Goal: Information Seeking & Learning: Learn about a topic

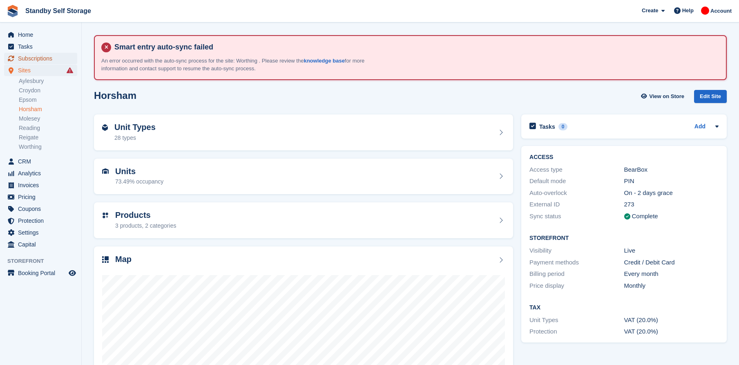
click at [34, 58] on span "Subscriptions" at bounding box center [42, 58] width 49 height 11
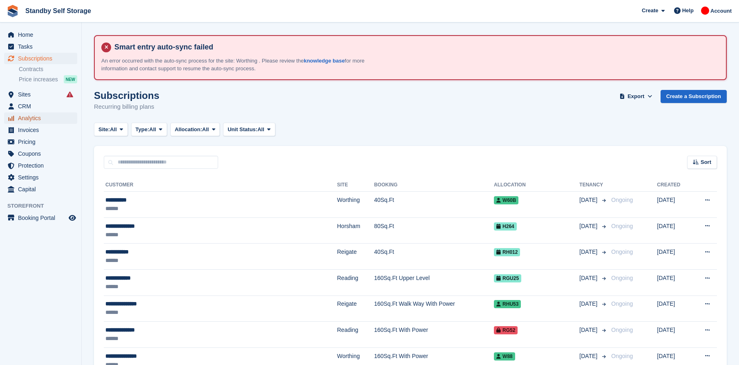
click at [45, 115] on span "Analytics" at bounding box center [42, 117] width 49 height 11
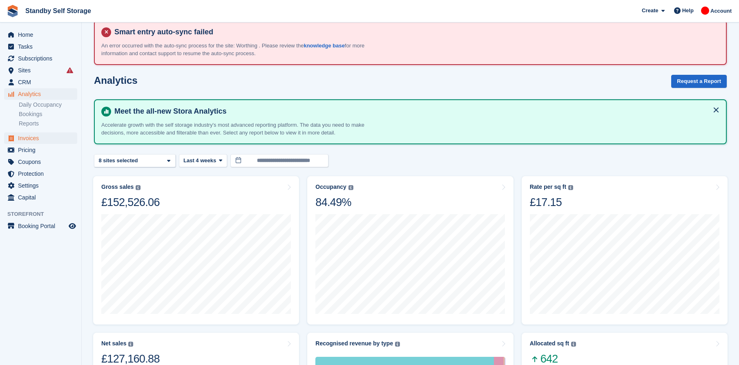
scroll to position [41, 0]
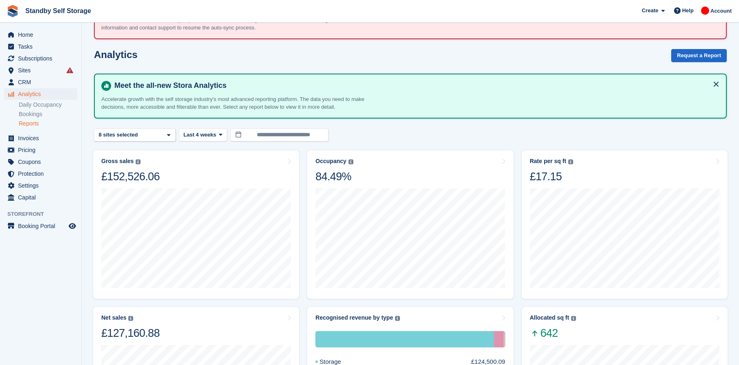
click at [33, 122] on link "Reports" at bounding box center [48, 124] width 58 height 8
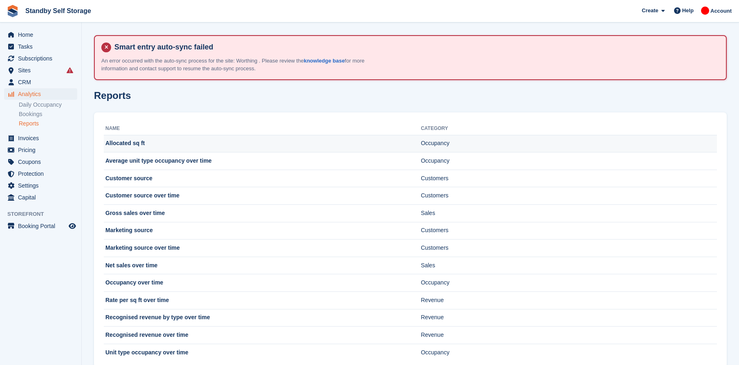
click at [130, 145] on td "Allocated sq ft" at bounding box center [262, 144] width 317 height 18
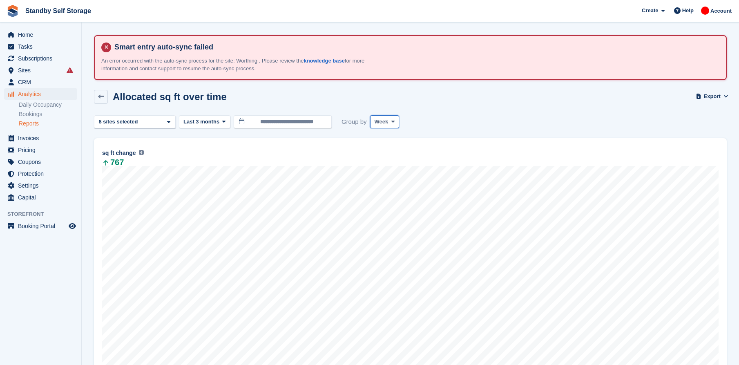
click at [384, 117] on button "Week" at bounding box center [384, 121] width 29 height 13
click at [401, 172] on link "Month" at bounding box center [409, 170] width 71 height 15
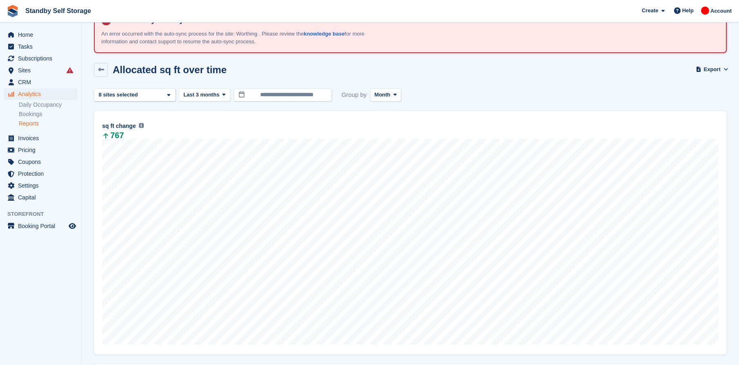
scroll to position [41, 0]
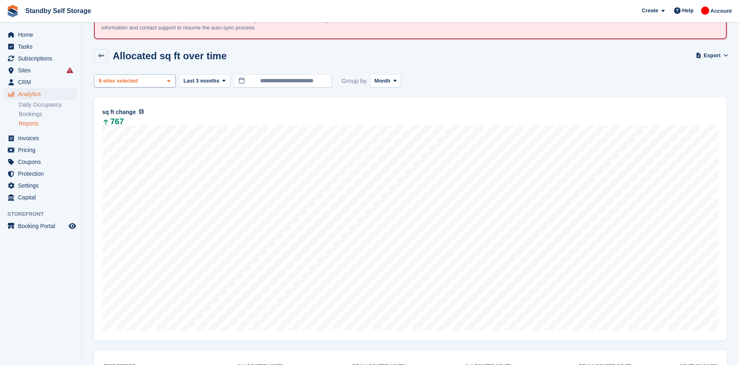
click at [172, 76] on div "Aylesbury 2 sites selected 3 sites selected 4 sites selected 5 sites selected 6…" at bounding box center [135, 80] width 82 height 13
click at [153, 103] on button "Clear" at bounding box center [153, 102] width 25 height 13
click at [130, 119] on div "Aylesbury" at bounding box center [135, 119] width 74 height 13
select select "***"
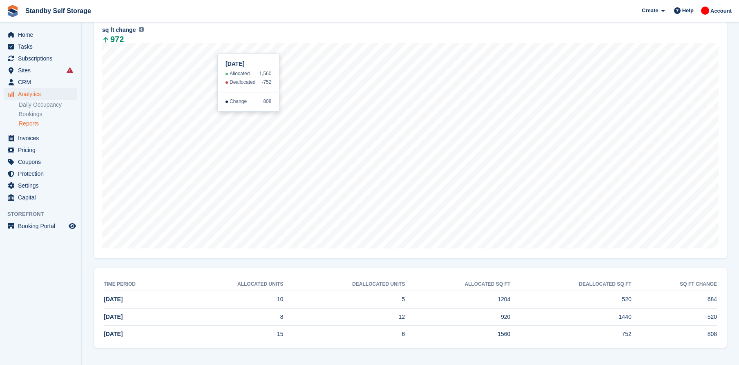
scroll to position [0, 0]
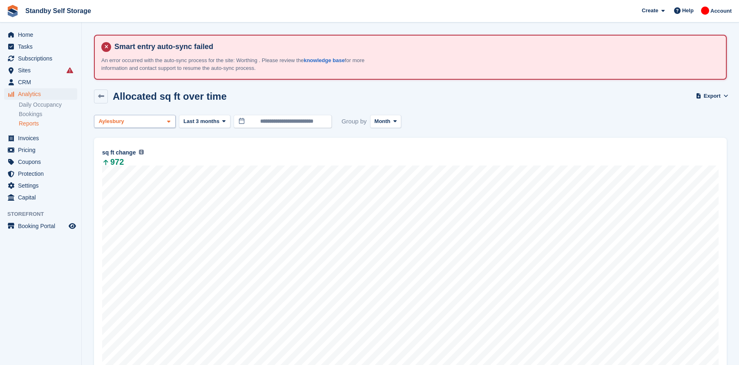
click at [153, 126] on div "Aylesbury" at bounding box center [135, 121] width 82 height 13
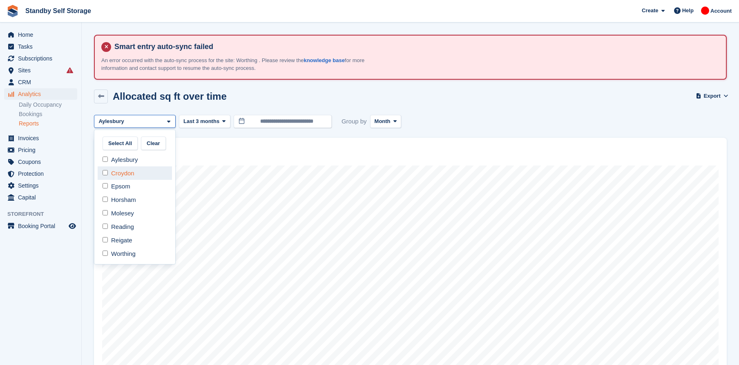
click at [146, 178] on div "Croydon" at bounding box center [135, 172] width 74 height 13
click at [138, 161] on div "Aylesbury" at bounding box center [135, 159] width 74 height 13
select select "***"
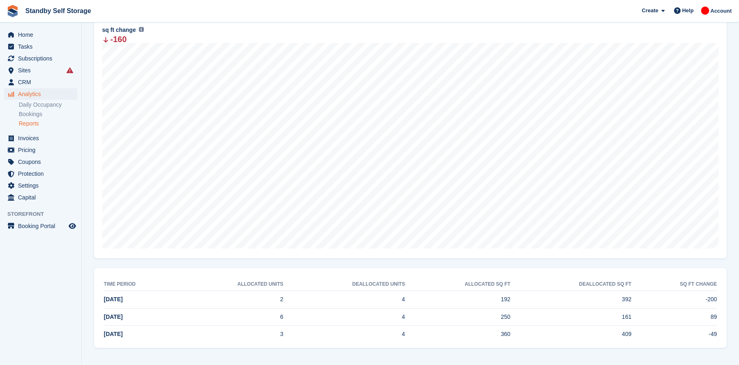
scroll to position [0, 0]
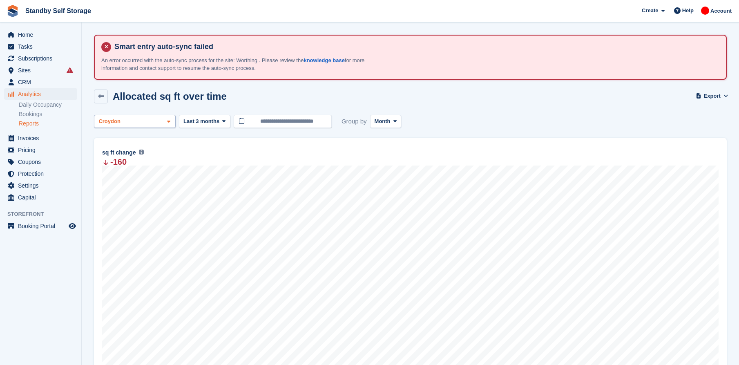
click at [157, 123] on div "Croydon" at bounding box center [135, 121] width 82 height 13
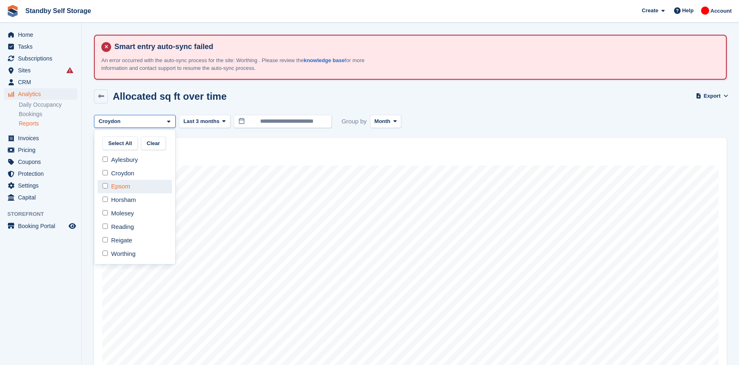
click at [138, 188] on div "Epsom" at bounding box center [135, 186] width 74 height 13
click at [140, 174] on div "Croydon" at bounding box center [135, 172] width 74 height 13
select select "***"
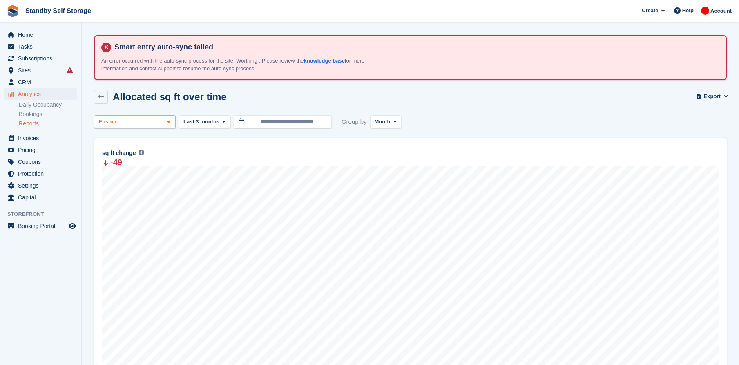
click at [141, 118] on div "Epsom" at bounding box center [135, 121] width 82 height 13
click at [132, 201] on div "Horsham" at bounding box center [135, 200] width 74 height 13
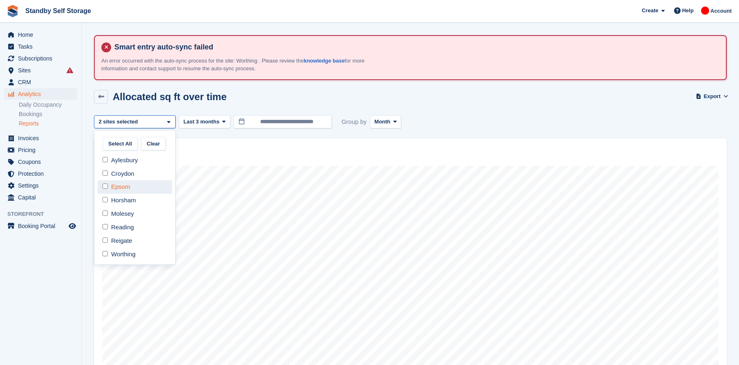
click at [132, 189] on div "Epsom" at bounding box center [135, 186] width 74 height 13
select select "***"
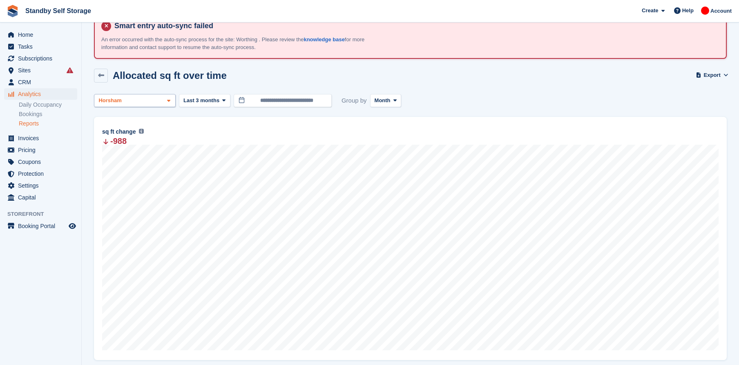
scroll to position [0, 0]
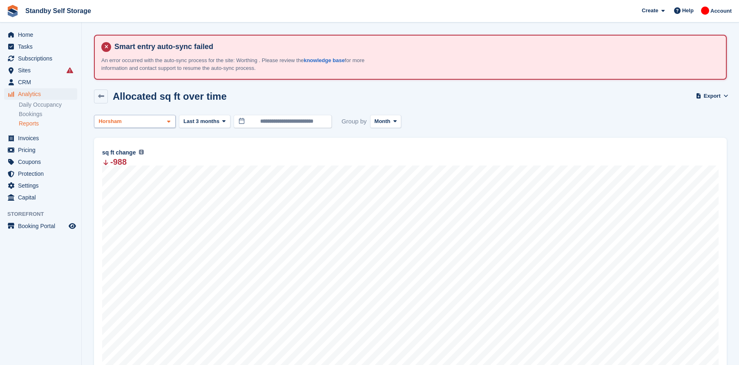
click at [119, 118] on div "Horsham" at bounding box center [111, 121] width 28 height 8
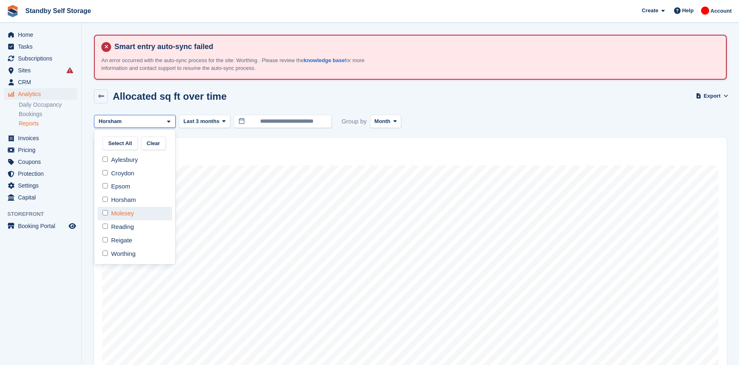
click at [123, 219] on div "Molesey" at bounding box center [135, 213] width 74 height 13
click at [127, 201] on div "Horsham" at bounding box center [135, 199] width 74 height 13
select select "***"
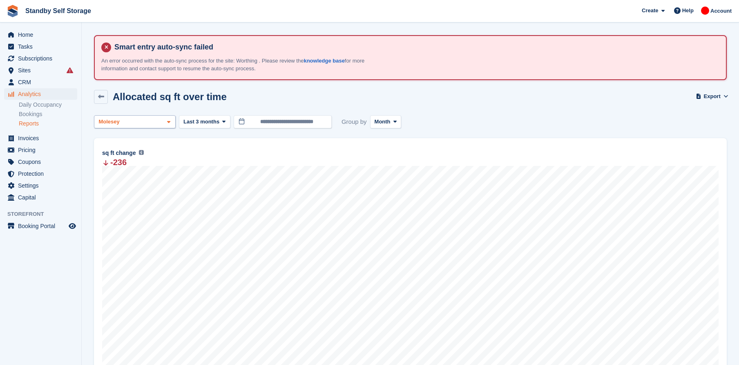
click at [152, 124] on div "Molesey" at bounding box center [135, 121] width 82 height 13
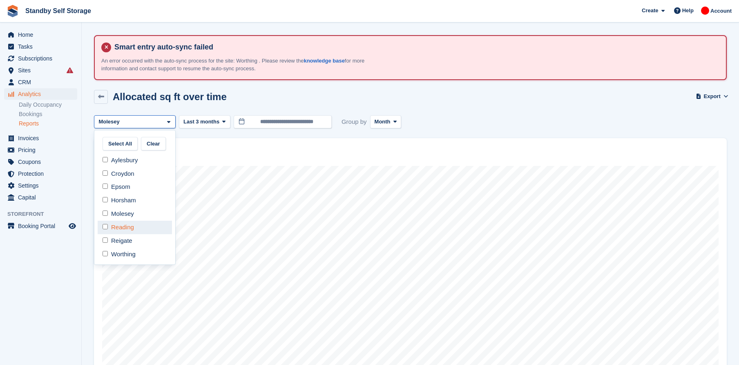
click at [124, 231] on div "Reading" at bounding box center [135, 227] width 74 height 13
click at [123, 217] on div "Molesey" at bounding box center [135, 213] width 74 height 13
select select "***"
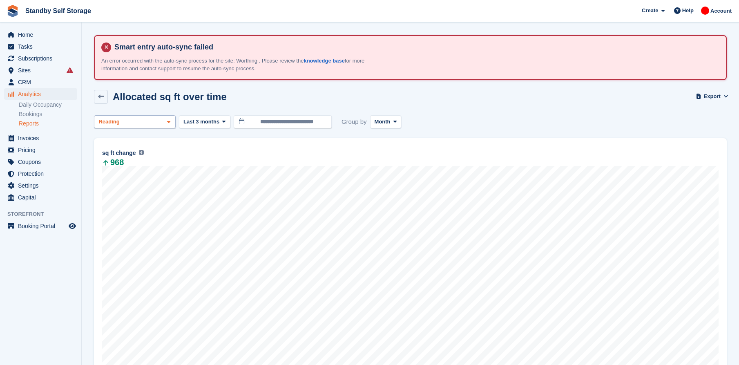
click at [145, 122] on div "Reading" at bounding box center [135, 121] width 82 height 13
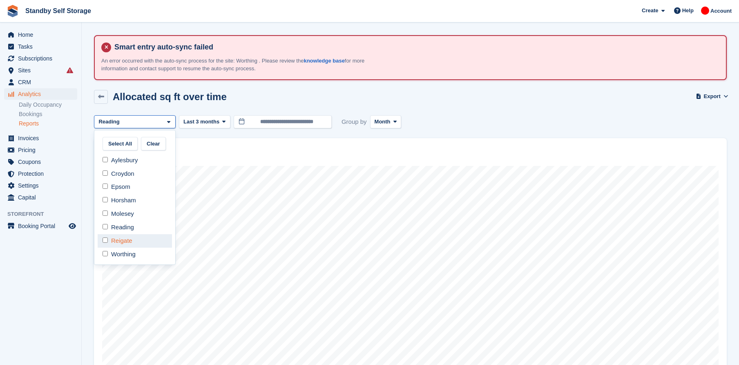
click at [132, 237] on div "Reigate" at bounding box center [135, 240] width 74 height 13
click at [132, 230] on div "Reading" at bounding box center [135, 227] width 74 height 13
select select "****"
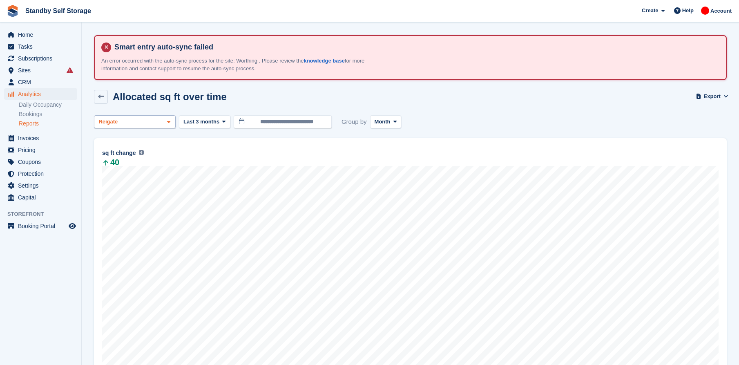
click at [132, 123] on div "Reigate" at bounding box center [135, 121] width 82 height 13
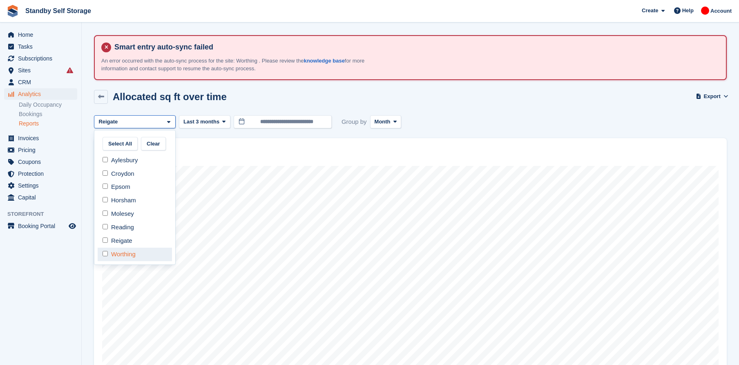
click at [133, 253] on div "Worthing" at bounding box center [135, 254] width 74 height 13
click at [129, 241] on div "Reigate" at bounding box center [135, 240] width 74 height 13
select select "***"
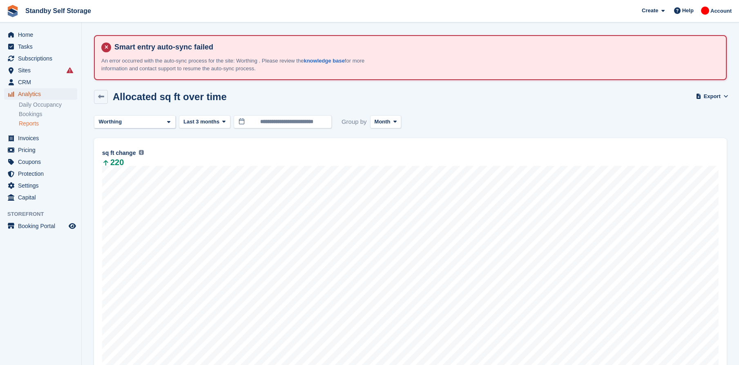
click at [39, 94] on span "Analytics" at bounding box center [42, 93] width 49 height 11
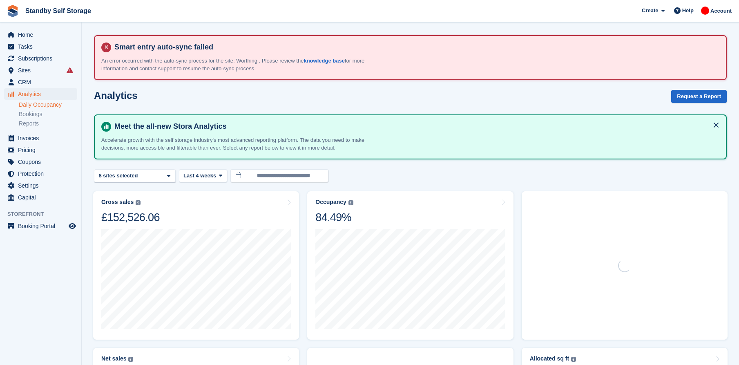
click at [39, 104] on link "Daily Occupancy" at bounding box center [48, 105] width 58 height 8
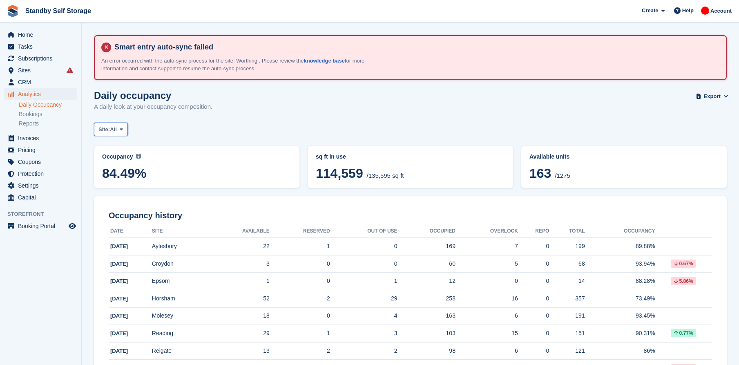
click at [122, 127] on icon at bounding box center [121, 129] width 3 height 5
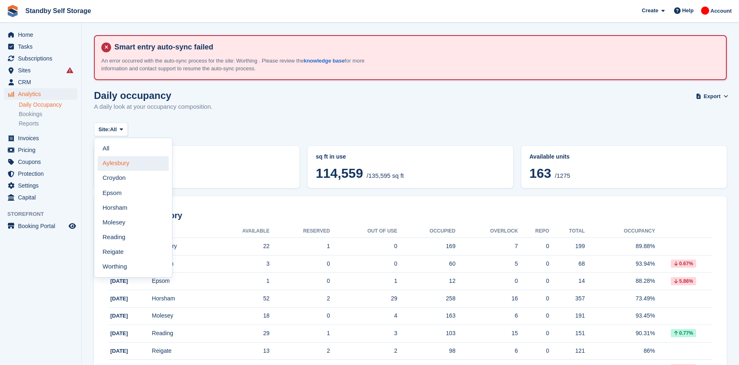
click at [126, 161] on link "Aylesbury" at bounding box center [133, 163] width 71 height 15
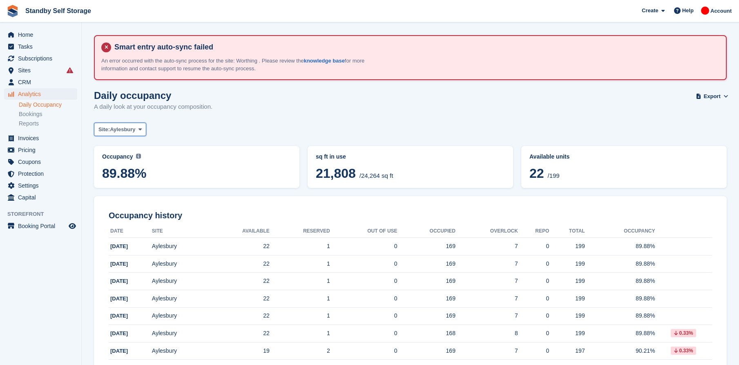
click at [130, 125] on span "Aylesbury" at bounding box center [122, 129] width 25 height 8
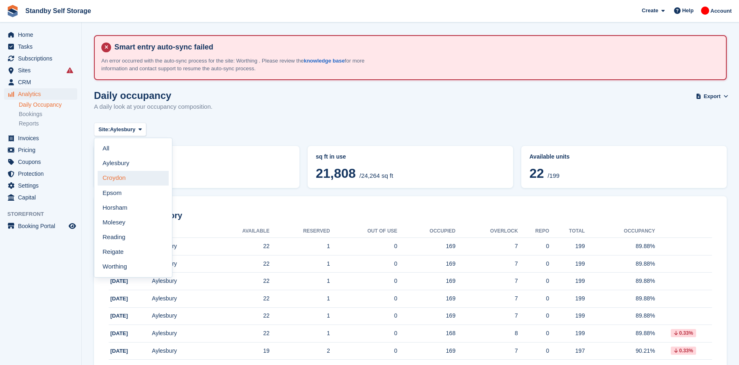
click at [135, 172] on link "Croydon" at bounding box center [133, 178] width 71 height 15
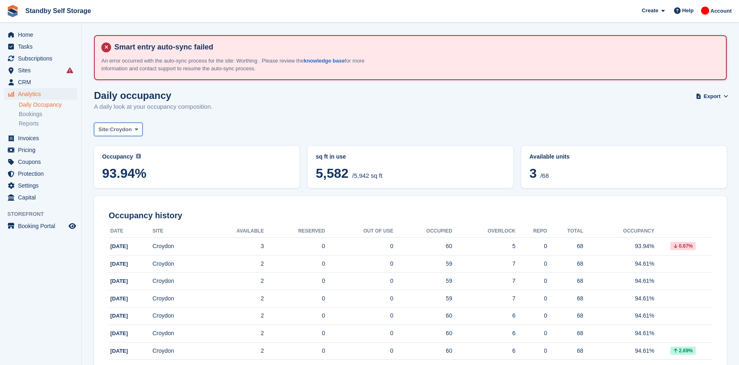
click at [121, 125] on span "Croydon" at bounding box center [121, 129] width 22 height 8
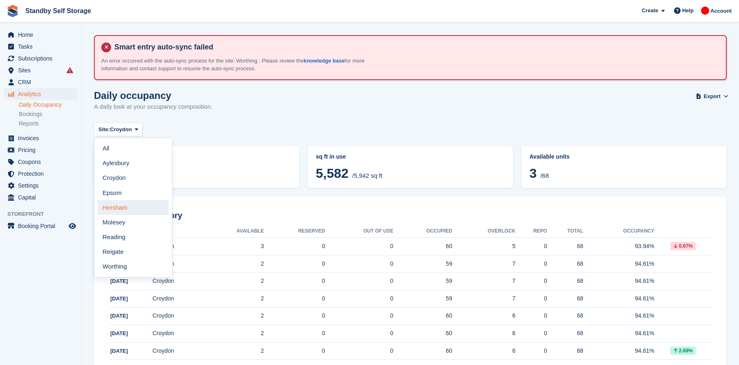
click at [134, 208] on link "Horsham" at bounding box center [133, 207] width 71 height 15
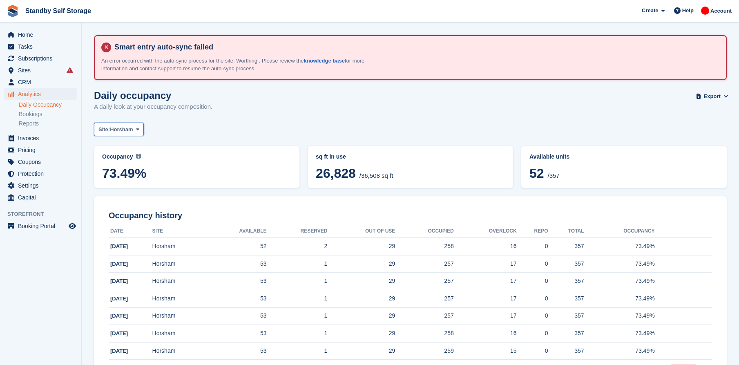
click at [128, 125] on span "Horsham" at bounding box center [121, 129] width 23 height 8
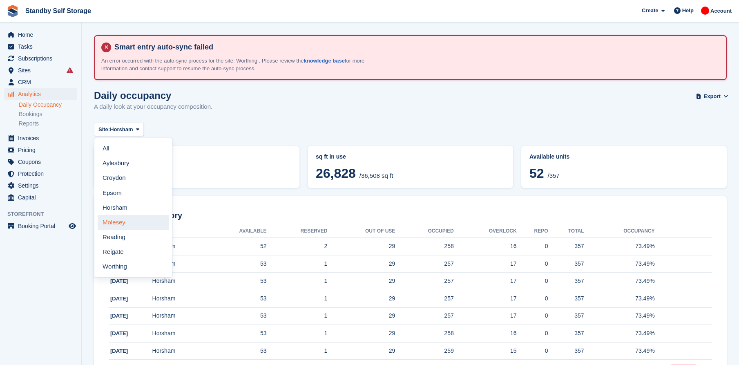
click at [132, 217] on link "Molesey" at bounding box center [133, 222] width 71 height 15
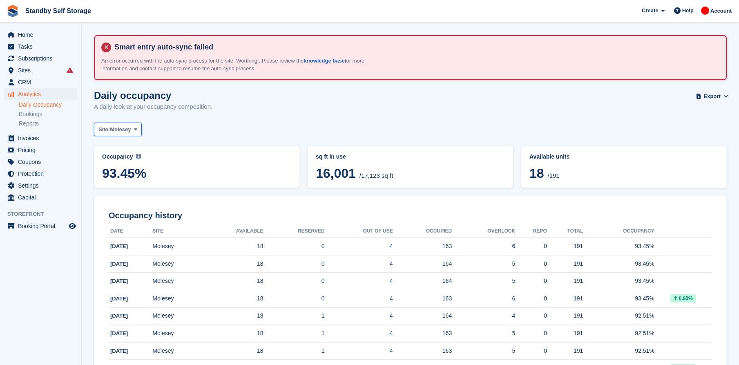
click at [130, 128] on span "Molesey" at bounding box center [120, 129] width 21 height 8
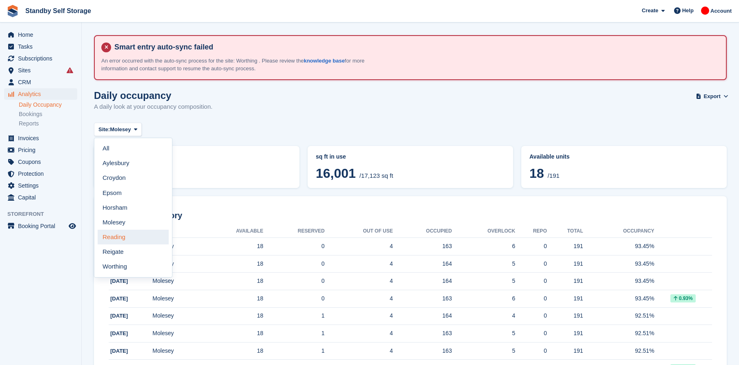
click at [134, 242] on link "Reading" at bounding box center [133, 237] width 71 height 15
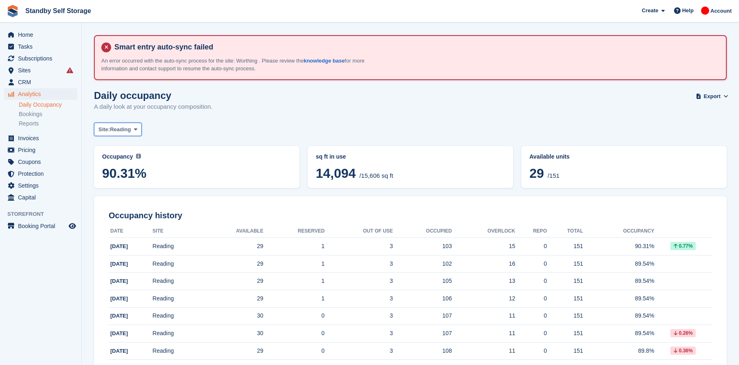
click at [134, 133] on button "Site: Reading" at bounding box center [118, 129] width 48 height 13
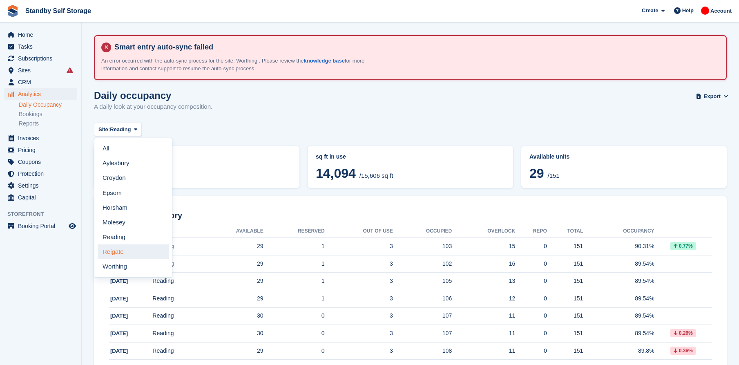
click at [145, 252] on link "Reigate" at bounding box center [133, 251] width 71 height 15
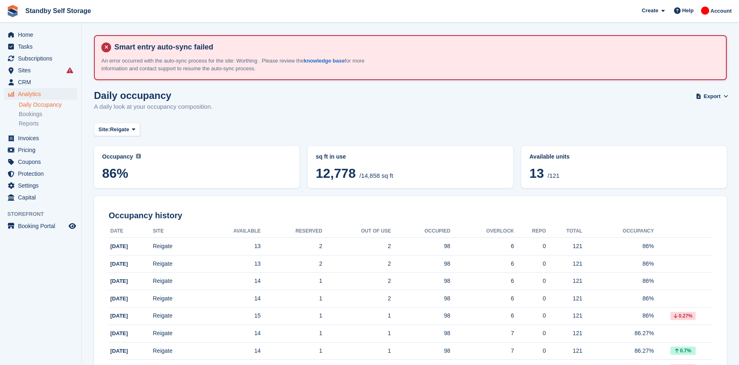
click at [123, 120] on div "Daily occupancy A daily look at your occupancy composition. Export Export Occup…" at bounding box center [410, 105] width 633 height 31
click at [126, 130] on span "Reigate" at bounding box center [119, 129] width 19 height 8
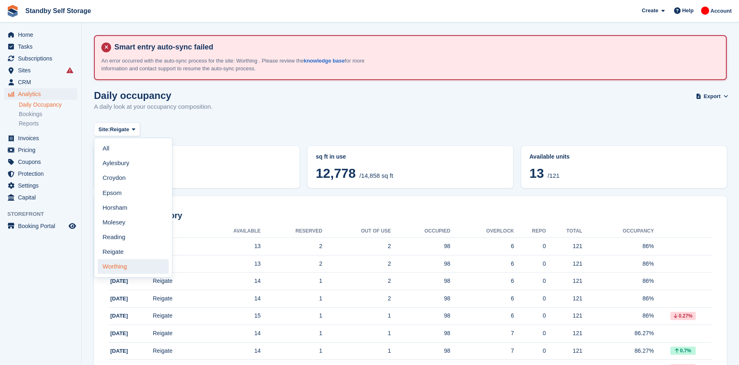
click at [138, 270] on link "Worthing" at bounding box center [133, 266] width 71 height 15
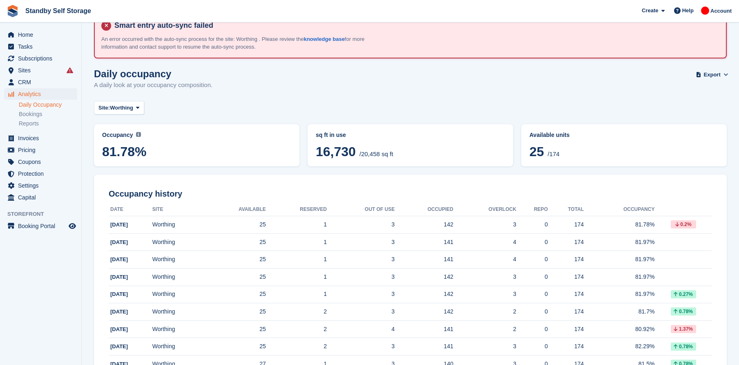
scroll to position [41, 0]
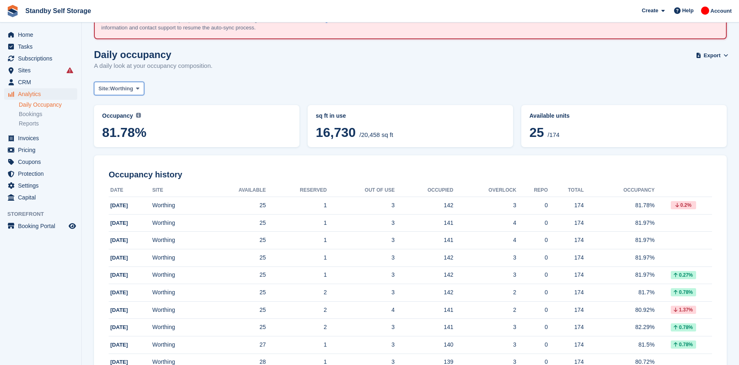
click at [102, 89] on span "Site:" at bounding box center [103, 89] width 11 height 8
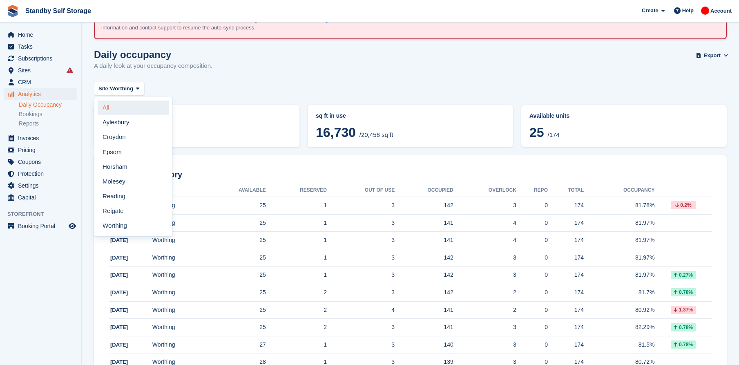
click at [115, 108] on link "All" at bounding box center [133, 108] width 71 height 15
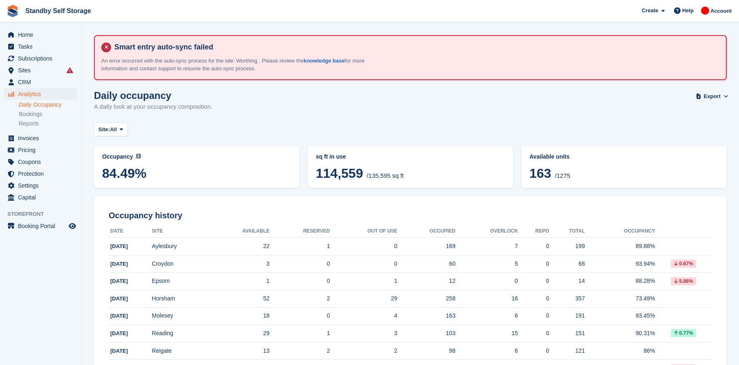
click at [40, 119] on ul "Daily Occupancy Bookings Reports" at bounding box center [50, 114] width 63 height 28
click at [40, 125] on link "Reports" at bounding box center [48, 124] width 58 height 8
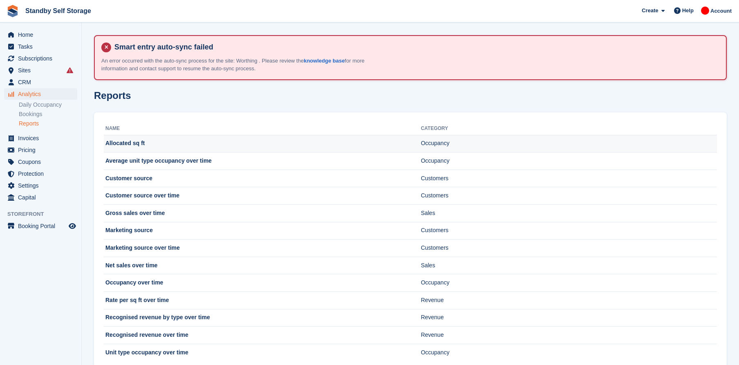
click at [186, 145] on td "Allocated sq ft" at bounding box center [262, 144] width 317 height 18
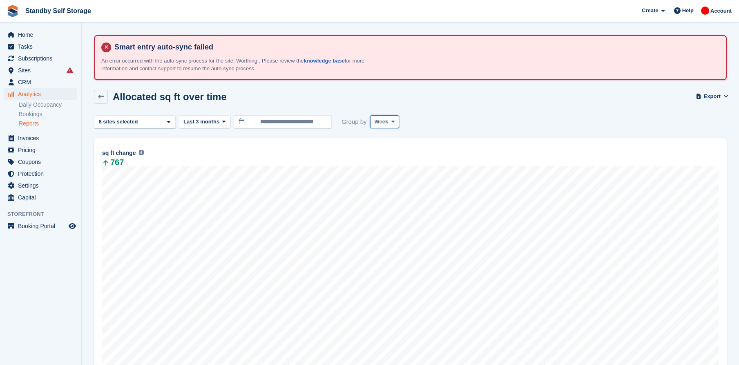
click at [392, 121] on icon at bounding box center [393, 121] width 3 height 5
click at [387, 173] on link "Month" at bounding box center [409, 170] width 71 height 15
click at [264, 123] on input "**********" at bounding box center [283, 121] width 98 height 13
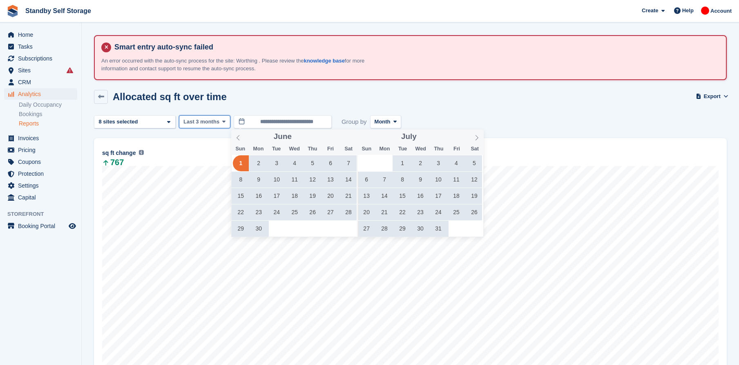
click at [222, 121] on icon at bounding box center [223, 121] width 3 height 5
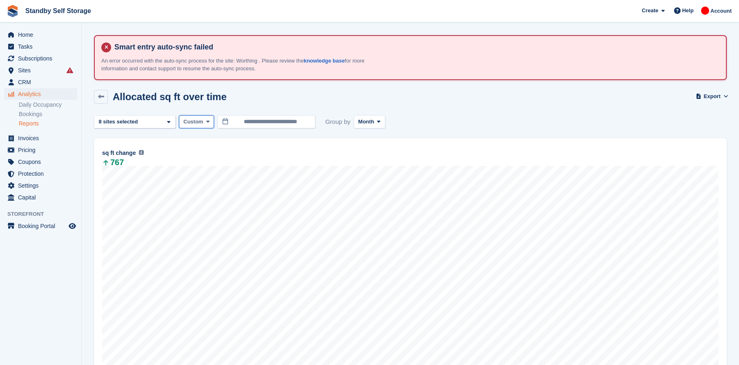
click at [202, 116] on button "Custom" at bounding box center [196, 121] width 35 height 13
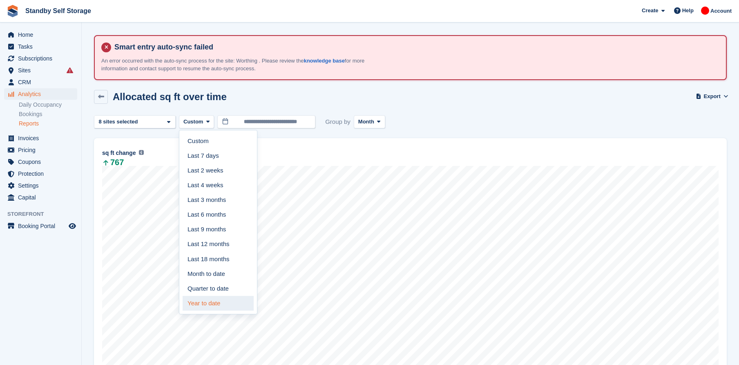
click at [224, 309] on link "Year to date" at bounding box center [218, 303] width 71 height 15
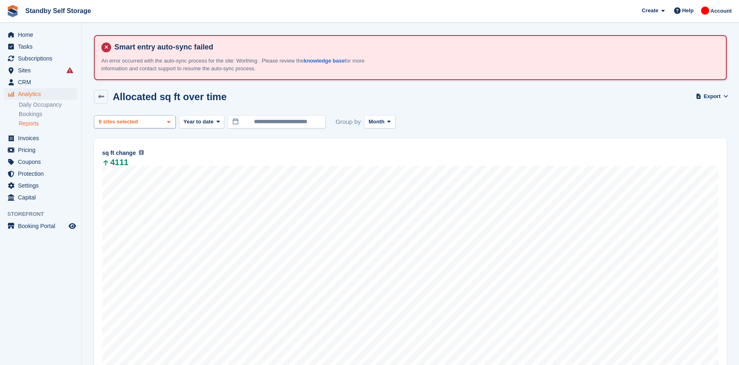
click at [166, 123] on span at bounding box center [169, 122] width 7 height 7
click at [149, 147] on button "Clear" at bounding box center [153, 143] width 25 height 13
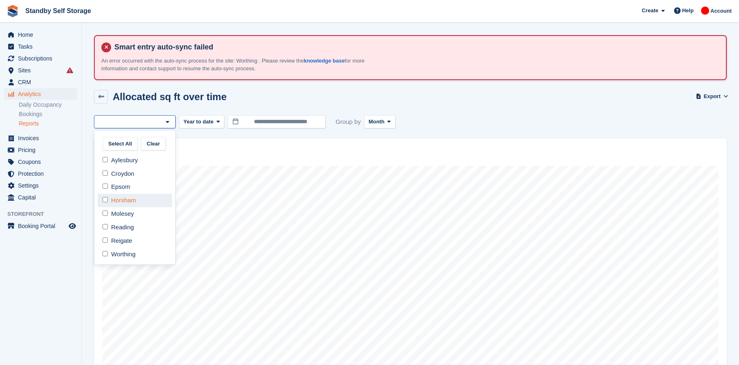
click at [140, 200] on div "Horsham" at bounding box center [135, 200] width 74 height 13
select select "***"
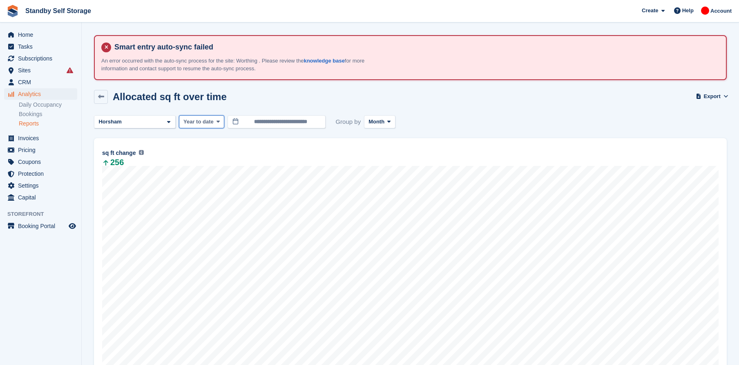
click at [215, 121] on span at bounding box center [218, 122] width 7 height 7
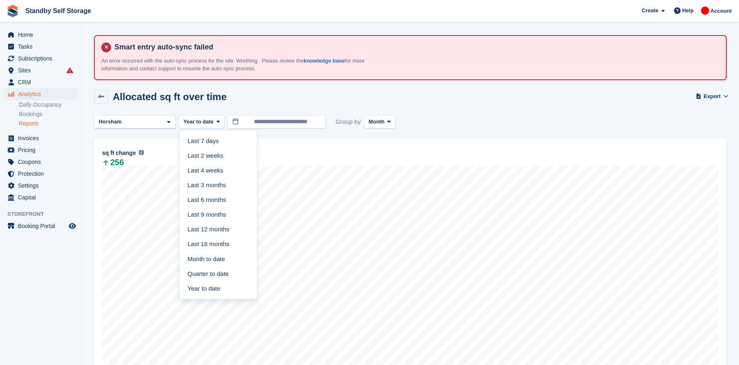
drag, startPoint x: 215, startPoint y: 233, endPoint x: 253, endPoint y: 208, distance: 45.1
click at [215, 233] on link "Last 12 months" at bounding box center [218, 229] width 71 height 15
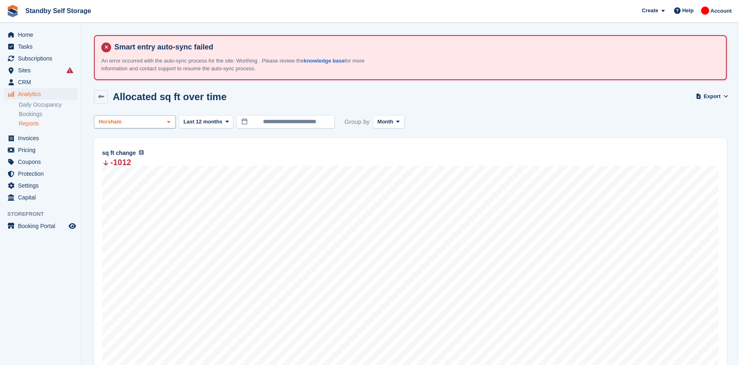
click at [170, 125] on span at bounding box center [169, 122] width 7 height 7
click at [127, 146] on button "Select All" at bounding box center [120, 143] width 35 height 13
click at [159, 122] on div "Aylesbury 2 sites selected 3 sites selected 4 sites selected 5 sites selected 6…" at bounding box center [135, 121] width 82 height 13
click at [151, 146] on button "Clear" at bounding box center [153, 143] width 25 height 13
click at [142, 163] on div "Aylesbury" at bounding box center [135, 160] width 74 height 13
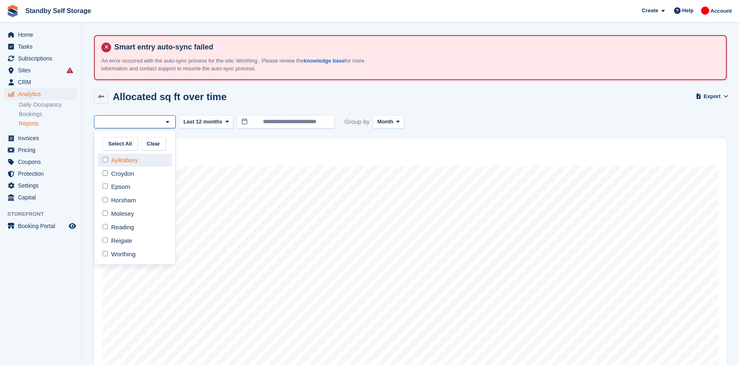
select select "***"
click at [470, 83] on section "Smart entry auto-sync failed An error occurred with the auto-sync process for t…" at bounding box center [411, 322] width 658 height 644
click at [161, 126] on div "Aylesbury" at bounding box center [135, 121] width 82 height 13
click at [139, 172] on div "Croydon" at bounding box center [135, 173] width 74 height 13
click at [138, 165] on div "Aylesbury" at bounding box center [135, 160] width 74 height 13
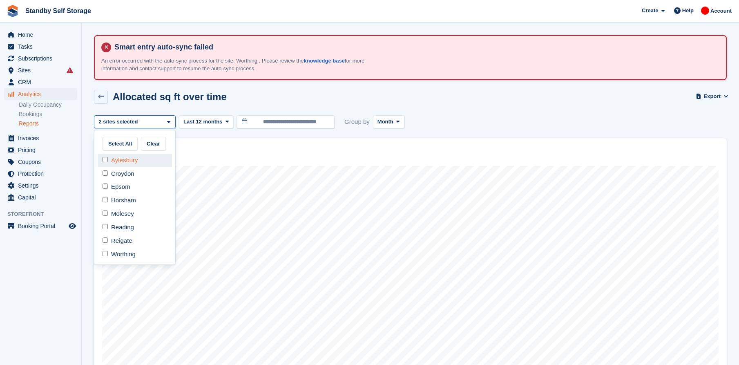
select select "***"
click at [459, 105] on div "Allocated sq ft over time Export Export allocated sq ft over time metrics Expor…" at bounding box center [410, 102] width 633 height 24
click at [154, 126] on div "Croydon" at bounding box center [135, 121] width 82 height 13
click at [147, 186] on div "Epsom" at bounding box center [135, 186] width 74 height 13
click at [144, 172] on div "Croydon" at bounding box center [135, 173] width 74 height 13
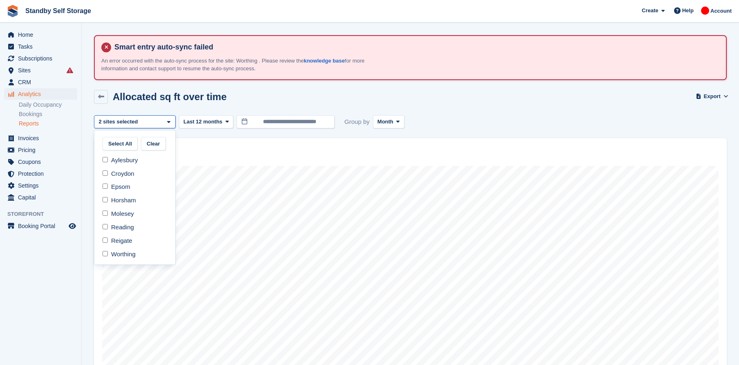
select select "***"
click at [478, 104] on div "Allocated sq ft over time Export Export allocated sq ft over time metrics Expor…" at bounding box center [410, 102] width 633 height 24
click at [148, 124] on div "Epsom" at bounding box center [135, 121] width 82 height 13
click at [143, 202] on div "Horsham" at bounding box center [135, 200] width 74 height 13
select select "***"
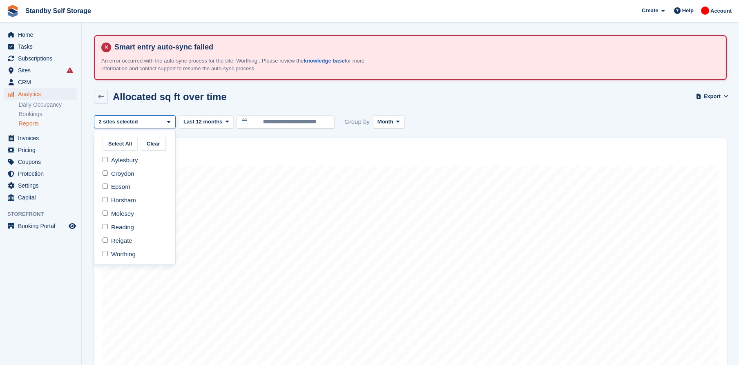
click at [136, 118] on div "2 sites selected" at bounding box center [119, 122] width 44 height 8
click at [136, 217] on div "Molesey" at bounding box center [135, 213] width 74 height 13
click at [131, 202] on div "Horsham" at bounding box center [135, 200] width 74 height 13
click at [129, 192] on div "Epsom" at bounding box center [135, 186] width 74 height 13
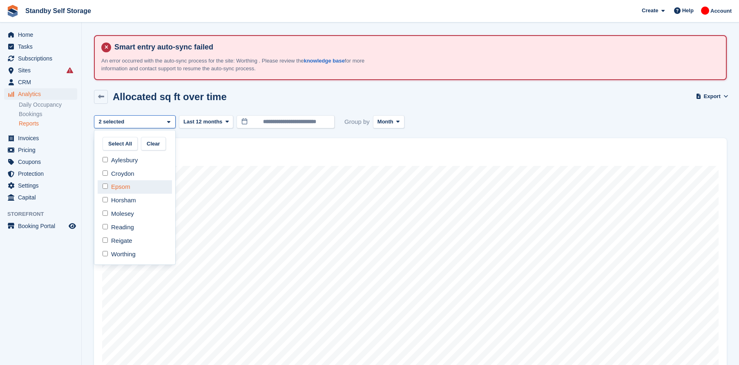
select select "***"
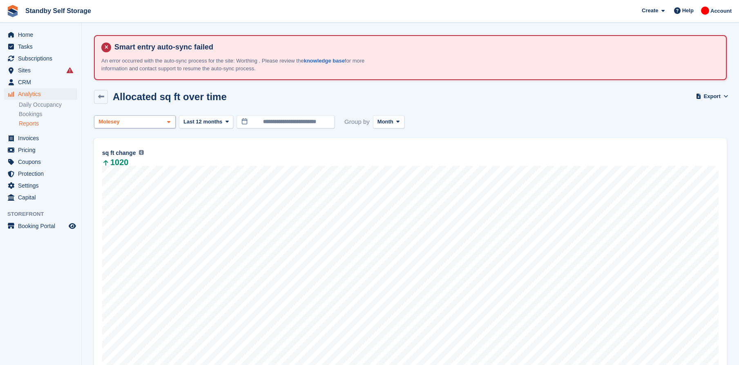
click at [152, 119] on div "Molesey" at bounding box center [135, 121] width 82 height 13
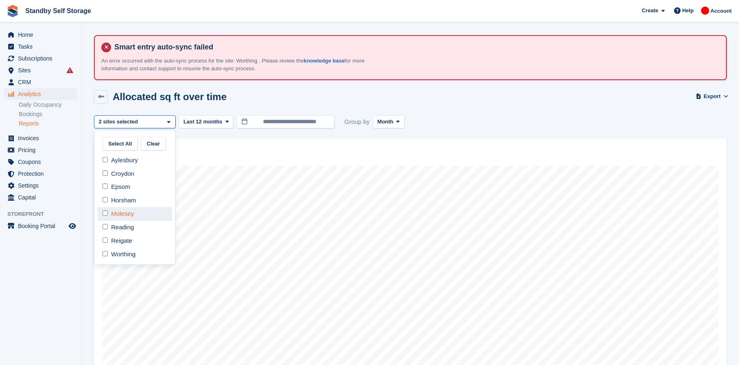
click at [108, 218] on div "Molesey" at bounding box center [135, 213] width 74 height 13
select select "***"
click at [487, 110] on div "Allocated sq ft over time Export Export allocated sq ft over time metrics Expor…" at bounding box center [410, 102] width 633 height 24
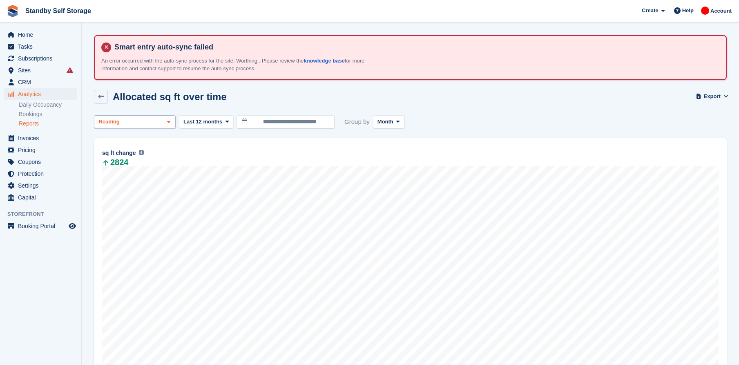
click at [154, 119] on div "Reading" at bounding box center [135, 121] width 82 height 13
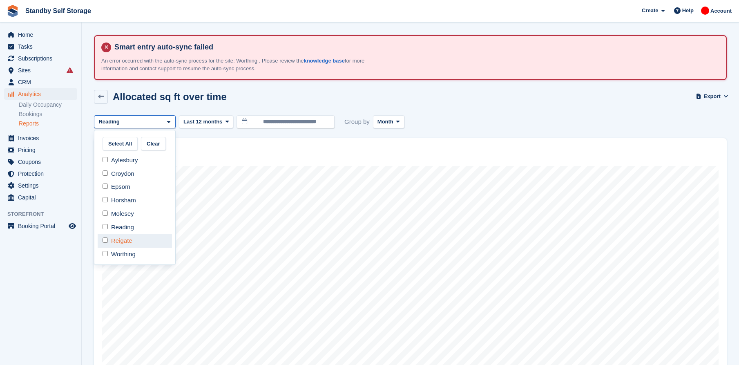
click at [132, 239] on div "Reigate" at bounding box center [135, 240] width 74 height 13
drag, startPoint x: 132, startPoint y: 228, endPoint x: 134, endPoint y: 224, distance: 4.2
click at [132, 228] on div "Reading" at bounding box center [135, 227] width 74 height 13
select select "****"
click at [449, 121] on div "**********" at bounding box center [410, 121] width 633 height 13
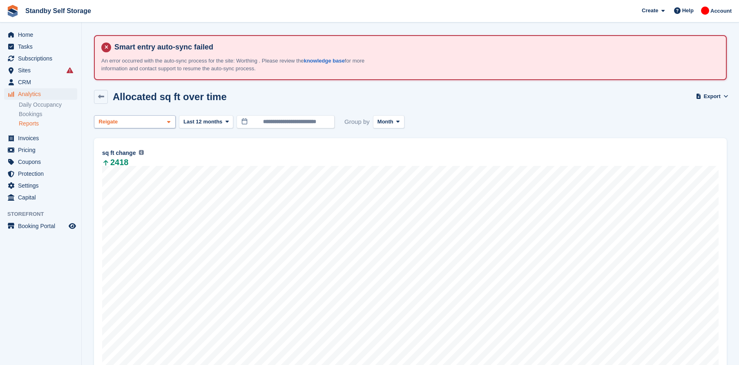
click at [162, 121] on div "Reigate" at bounding box center [135, 121] width 82 height 13
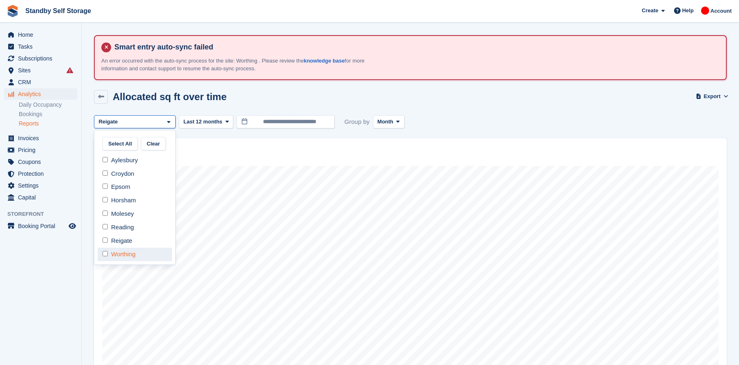
click at [133, 257] on div "Worthing" at bounding box center [135, 254] width 74 height 13
click at [128, 242] on div "Reigate" at bounding box center [135, 240] width 74 height 13
select select "***"
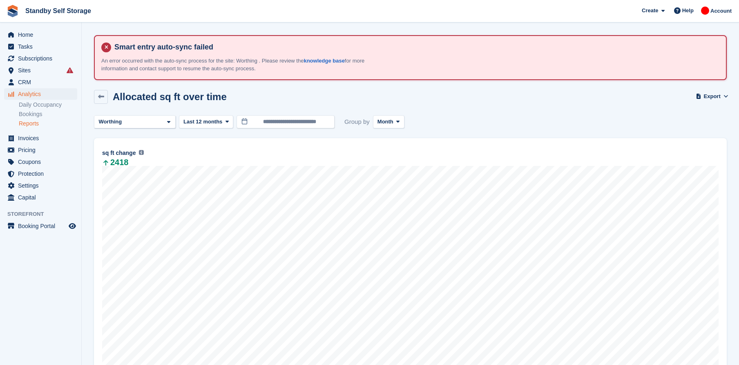
click at [471, 103] on div "Allocated sq ft over time Export Export allocated sq ft over time metrics Expor…" at bounding box center [410, 102] width 633 height 24
click at [210, 123] on span "Last 12 months" at bounding box center [202, 122] width 39 height 8
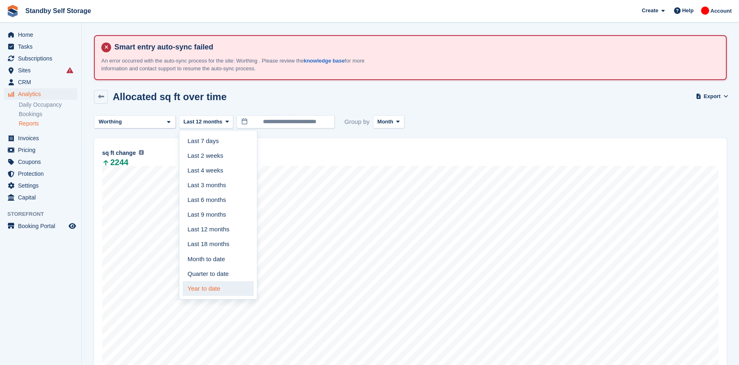
click at [221, 293] on link "Year to date" at bounding box center [218, 288] width 71 height 15
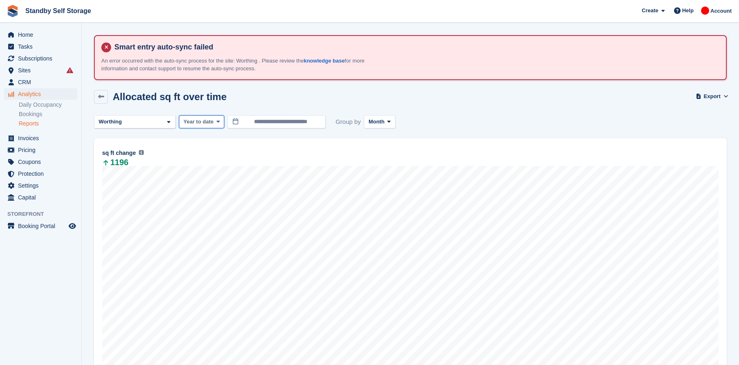
click at [213, 119] on button "Year to date" at bounding box center [201, 121] width 45 height 13
click at [154, 121] on div "Worthing" at bounding box center [135, 121] width 82 height 13
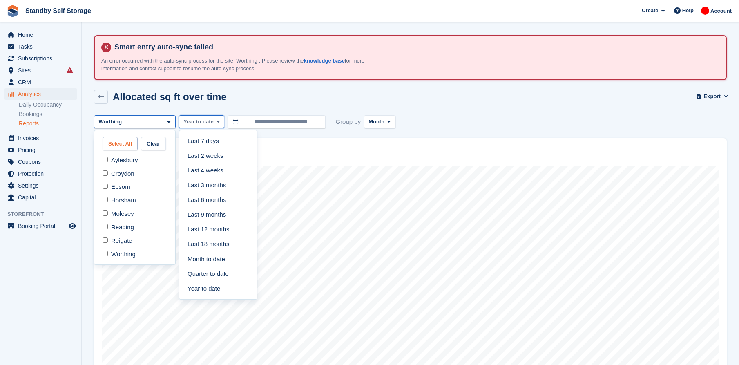
click at [121, 149] on button "Select All" at bounding box center [120, 143] width 35 height 13
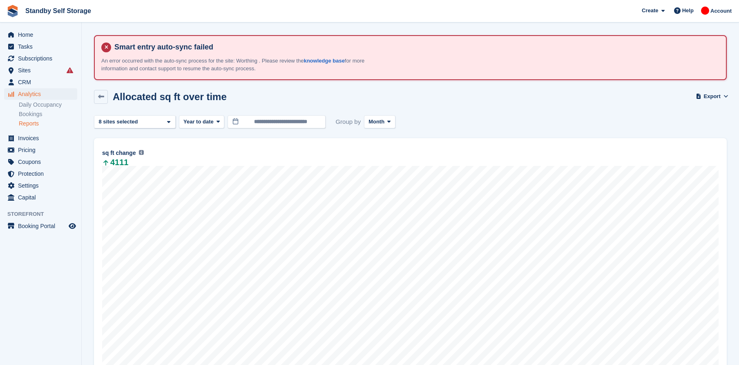
click at [469, 110] on div "Allocated sq ft over time Export Export allocated sq ft over time metrics Expor…" at bounding box center [410, 102] width 633 height 24
click at [377, 124] on span "Month" at bounding box center [377, 122] width 16 height 8
click at [446, 99] on div "Allocated sq ft over time Export Export allocated sq ft over time metrics Expor…" at bounding box center [410, 102] width 633 height 24
click at [201, 125] on span "Year to date" at bounding box center [198, 122] width 30 height 8
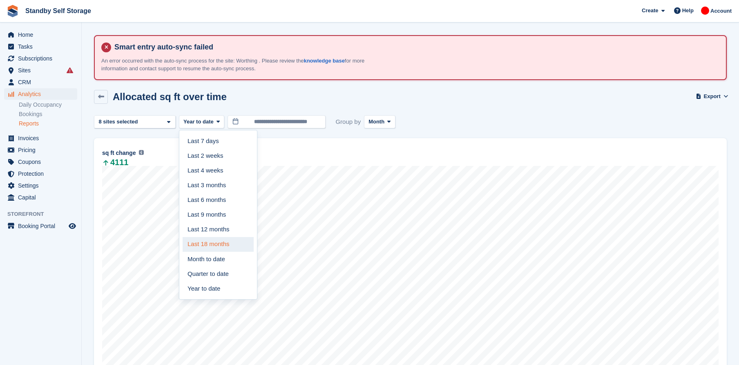
click at [222, 248] on link "Last 18 months" at bounding box center [218, 244] width 71 height 15
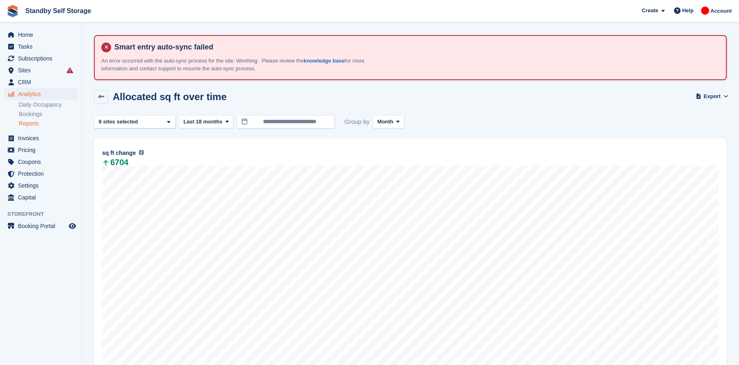
click at [476, 112] on div "Allocated sq ft over time Export Export allocated sq ft over time metrics Expor…" at bounding box center [410, 102] width 633 height 24
click at [166, 123] on span at bounding box center [169, 122] width 7 height 7
click at [148, 147] on button "Clear" at bounding box center [153, 143] width 25 height 13
drag, startPoint x: 139, startPoint y: 163, endPoint x: 203, endPoint y: 148, distance: 65.0
click at [139, 163] on div "Aylesbury" at bounding box center [135, 160] width 74 height 13
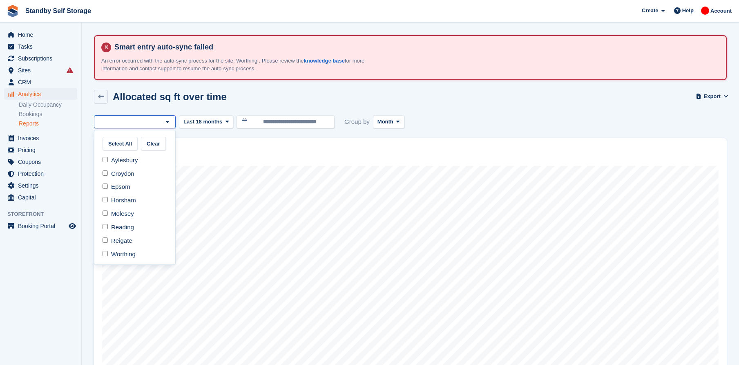
select select "***"
click at [494, 96] on div "Allocated sq ft over time Export Export allocated sq ft over time metrics Expor…" at bounding box center [410, 102] width 633 height 24
click at [209, 123] on span "Last 18 months" at bounding box center [202, 122] width 39 height 8
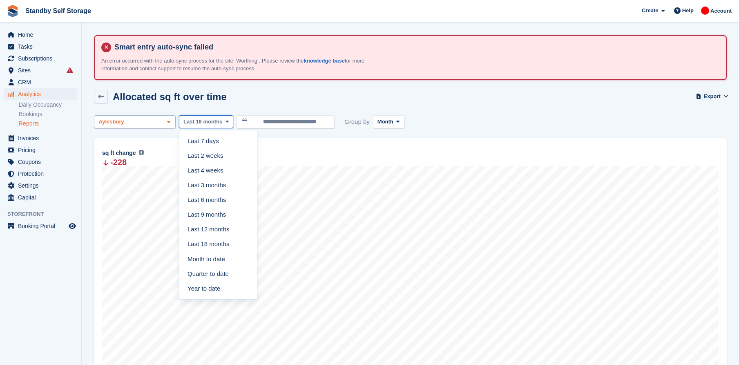
click at [166, 123] on span at bounding box center [169, 122] width 7 height 7
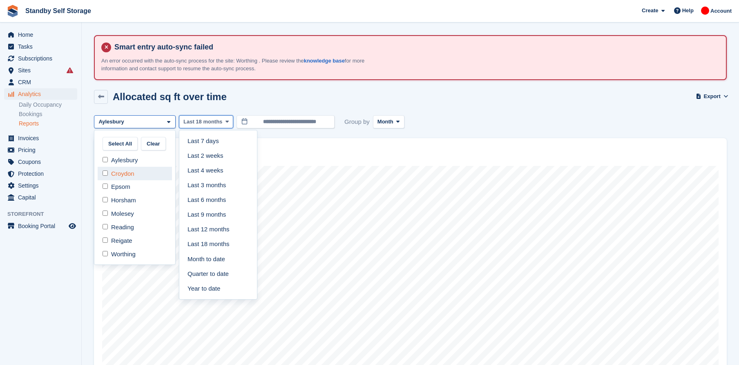
click at [146, 172] on div "Croydon" at bounding box center [135, 173] width 74 height 13
click at [145, 161] on div "Aylesbury" at bounding box center [135, 160] width 74 height 13
select select "***"
click at [269, 95] on div "Allocated sq ft over time Export Export allocated sq ft over time metrics Expor…" at bounding box center [410, 102] width 633 height 24
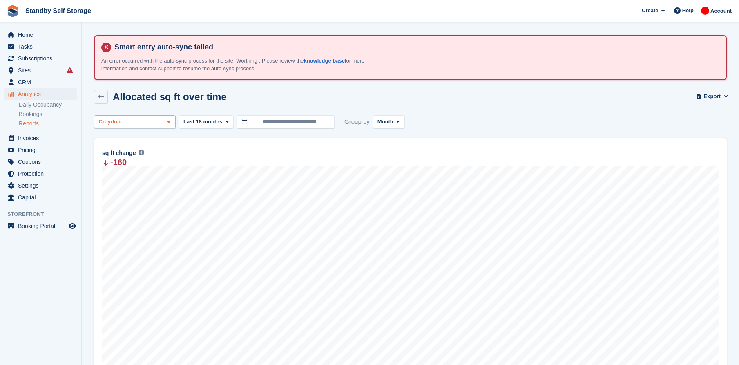
click at [150, 121] on div "Croydon" at bounding box center [135, 121] width 82 height 13
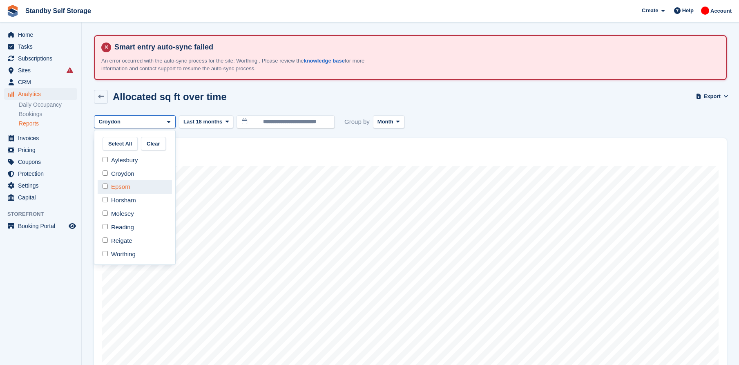
click at [139, 185] on div "Epsom" at bounding box center [135, 186] width 74 height 13
click at [139, 173] on div "Croydon" at bounding box center [135, 173] width 74 height 13
select select "***"
click at [496, 110] on div "Allocated sq ft over time Export Export allocated sq ft over time metrics Expor…" at bounding box center [410, 102] width 633 height 24
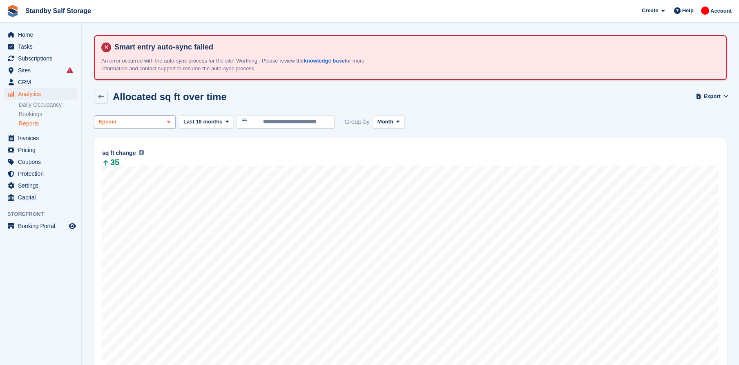
click at [152, 124] on div "Epsom" at bounding box center [135, 121] width 82 height 13
click at [137, 204] on div "Horsham" at bounding box center [135, 200] width 74 height 13
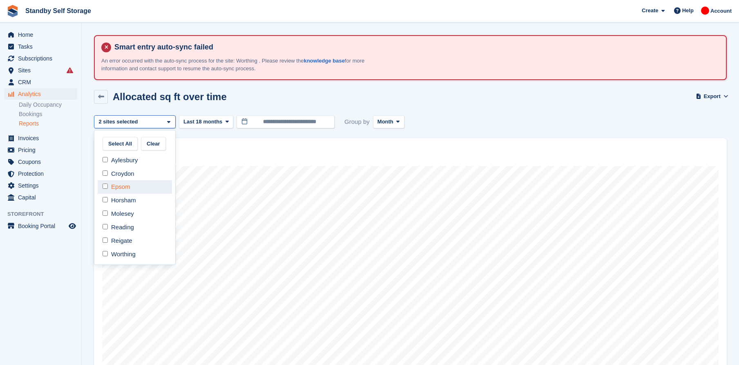
click at [134, 185] on div "Epsom" at bounding box center [135, 186] width 74 height 13
select select "***"
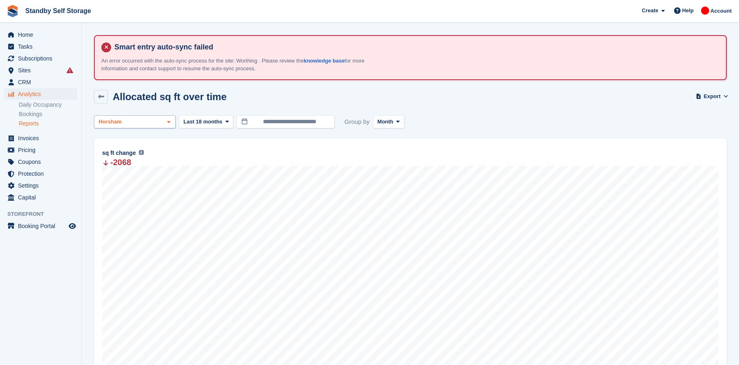
click at [150, 122] on div "Horsham" at bounding box center [135, 121] width 82 height 13
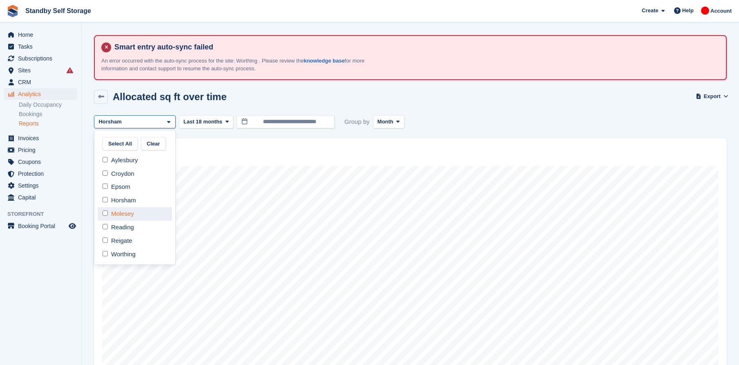
click at [126, 214] on div "Molesey" at bounding box center [135, 213] width 74 height 13
click at [127, 204] on div "Horsham" at bounding box center [135, 200] width 74 height 13
select select "***"
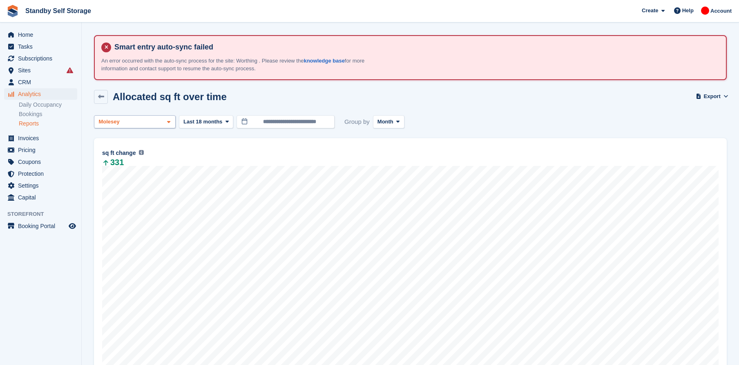
click at [141, 127] on div "Molesey" at bounding box center [135, 121] width 82 height 13
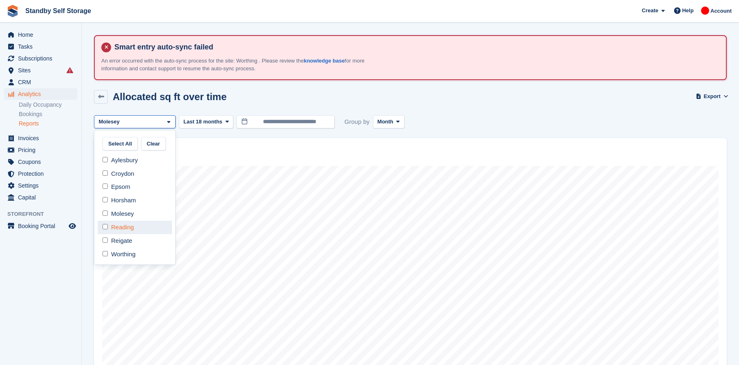
click at [124, 230] on div "Reading" at bounding box center [135, 227] width 74 height 13
click at [123, 221] on div "Reading" at bounding box center [135, 227] width 74 height 13
select select "***"
click at [125, 211] on div "Molesey" at bounding box center [135, 213] width 74 height 13
click at [127, 231] on div "Reading" at bounding box center [135, 227] width 74 height 13
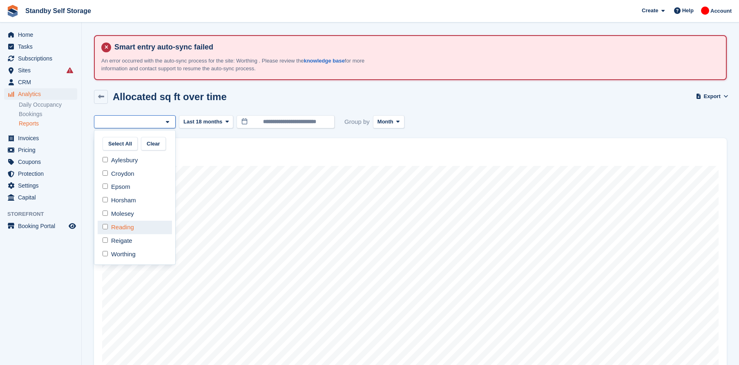
select select "***"
click at [491, 92] on div "Allocated sq ft over time Export Export allocated sq ft over time metrics Expor…" at bounding box center [410, 102] width 633 height 24
click at [150, 122] on div "Reading" at bounding box center [135, 121] width 82 height 13
click at [135, 238] on div "Reigate" at bounding box center [135, 240] width 74 height 13
click at [134, 228] on div "Reading" at bounding box center [135, 227] width 74 height 13
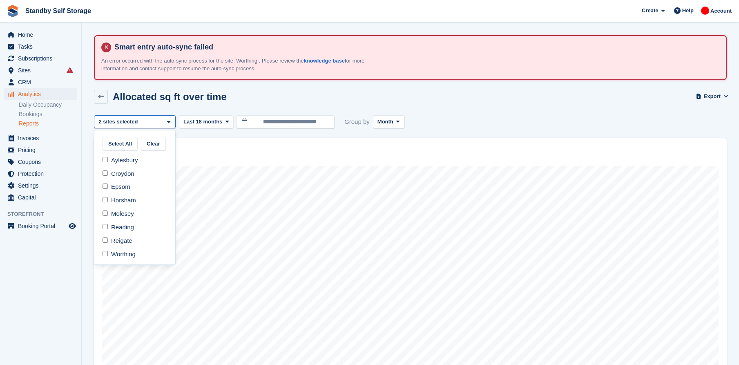
select select "****"
click at [470, 94] on div "Allocated sq ft over time Export Export allocated sq ft over time metrics Expor…" at bounding box center [410, 102] width 633 height 24
click at [151, 119] on div "Reigate" at bounding box center [135, 121] width 82 height 13
click at [132, 255] on div "Worthing" at bounding box center [135, 254] width 74 height 13
click at [128, 243] on div "Reigate" at bounding box center [135, 240] width 74 height 13
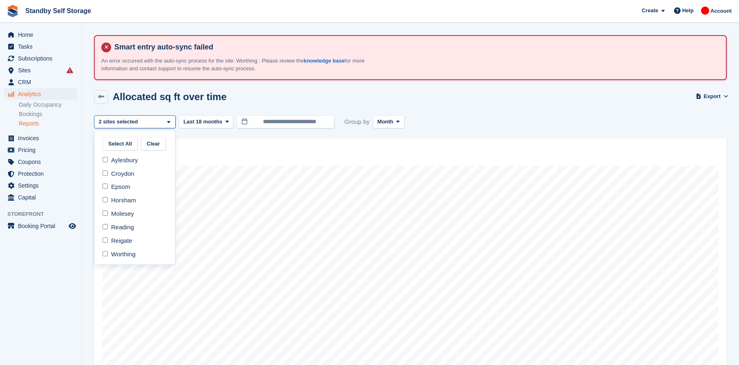
select select "***"
click at [448, 106] on div "Allocated sq ft over time Export Export allocated sq ft over time metrics Expor…" at bounding box center [410, 102] width 633 height 24
click at [161, 123] on div "Worthing" at bounding box center [135, 121] width 82 height 13
click at [123, 146] on button "Select All" at bounding box center [120, 143] width 35 height 13
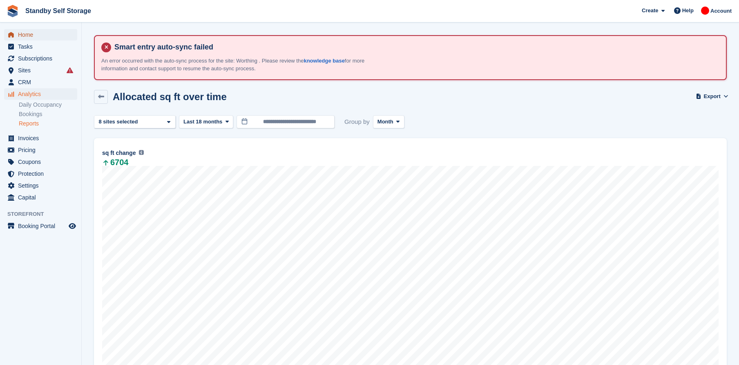
click at [41, 35] on span "Home" at bounding box center [42, 34] width 49 height 11
